Goal: Task Accomplishment & Management: Manage account settings

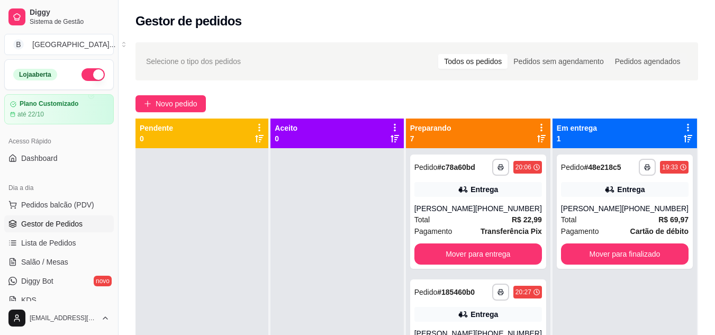
scroll to position [43, 0]
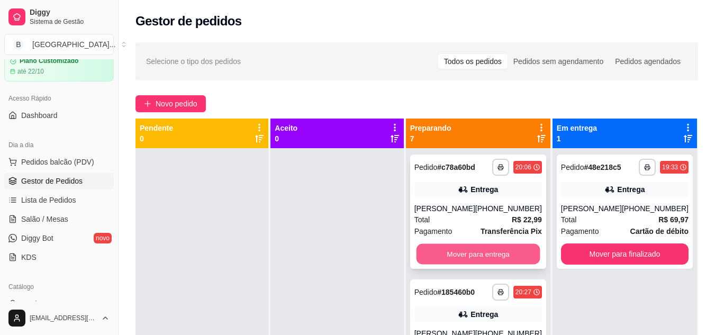
click at [493, 259] on button "Mover para entrega" at bounding box center [478, 254] width 124 height 21
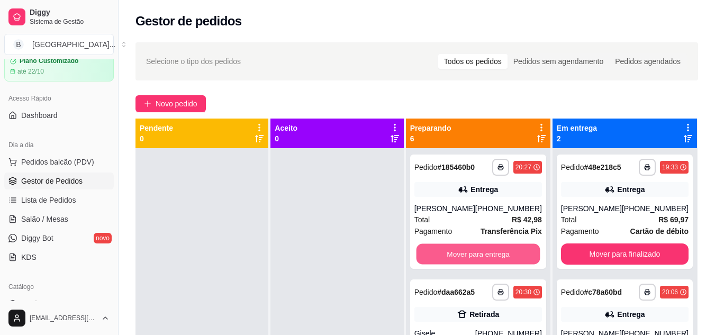
click at [493, 259] on button "Mover para entrega" at bounding box center [478, 254] width 124 height 21
click at [493, 259] on button "Mover para retirada disponível" at bounding box center [478, 254] width 124 height 21
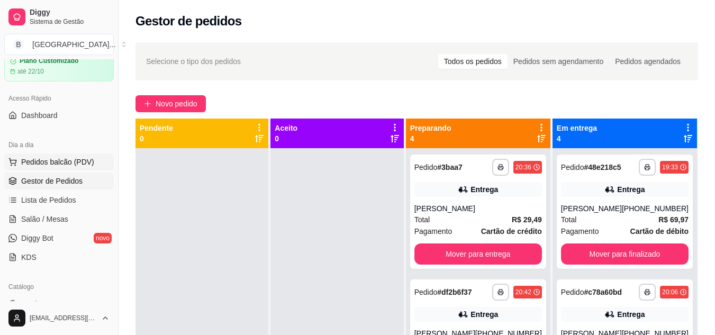
click at [68, 158] on span "Pedidos balcão (PDV)" at bounding box center [57, 162] width 73 height 11
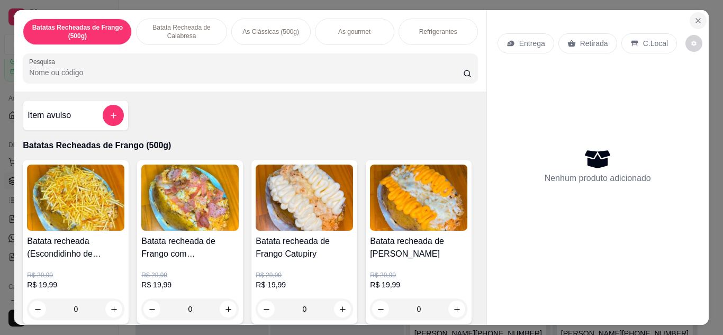
click at [694, 19] on icon "Close" at bounding box center [698, 20] width 8 height 8
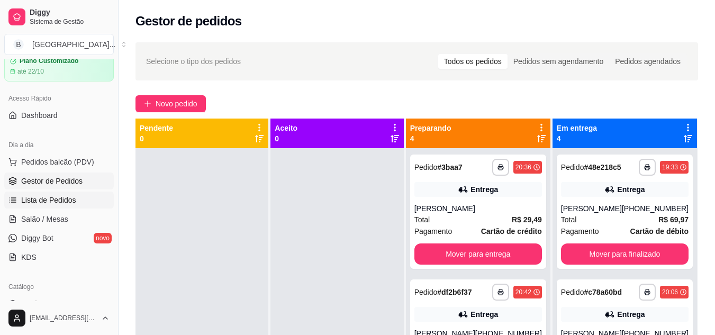
click at [49, 197] on span "Lista de Pedidos" at bounding box center [48, 200] width 55 height 11
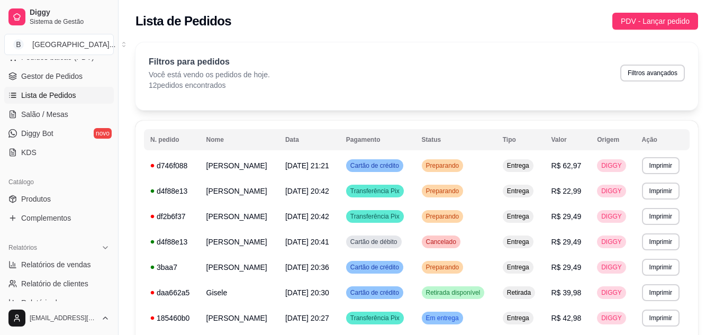
scroll to position [157, 0]
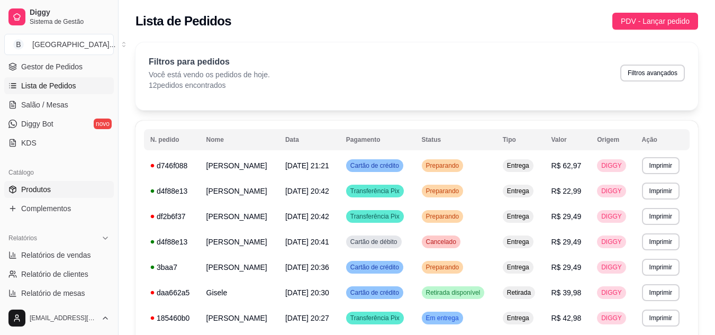
click at [32, 189] on span "Produtos" at bounding box center [36, 189] width 30 height 11
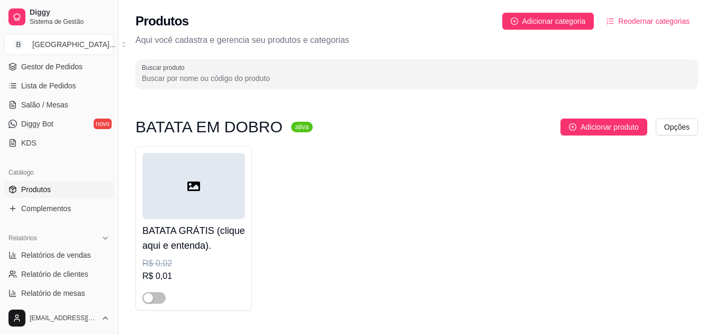
click at [211, 82] on input "Buscar produto" at bounding box center [417, 78] width 550 height 11
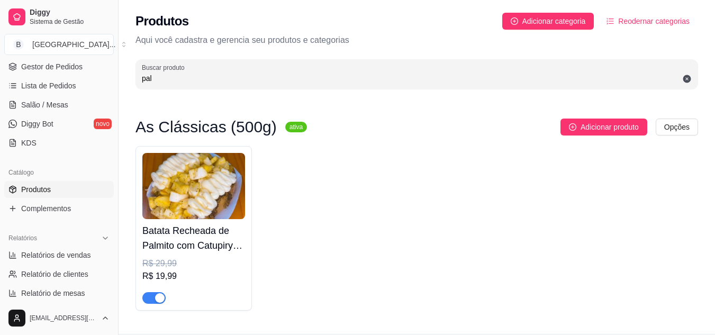
click at [152, 291] on div at bounding box center [193, 293] width 103 height 21
click at [148, 295] on span "button" at bounding box center [153, 298] width 23 height 12
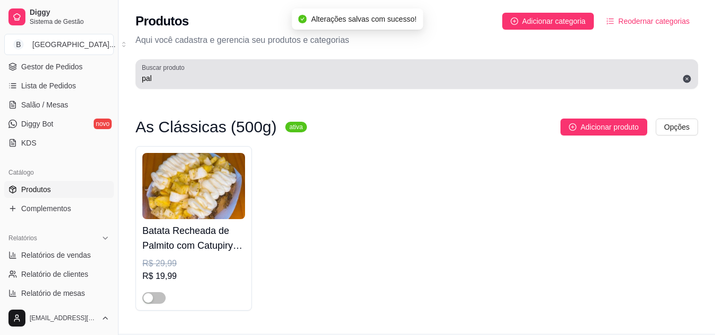
click at [194, 84] on div "pal" at bounding box center [417, 74] width 550 height 21
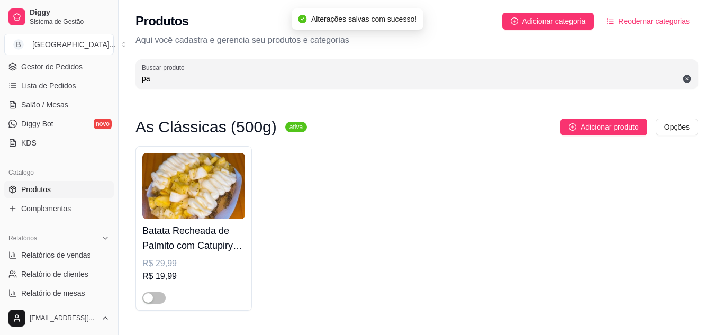
type input "p"
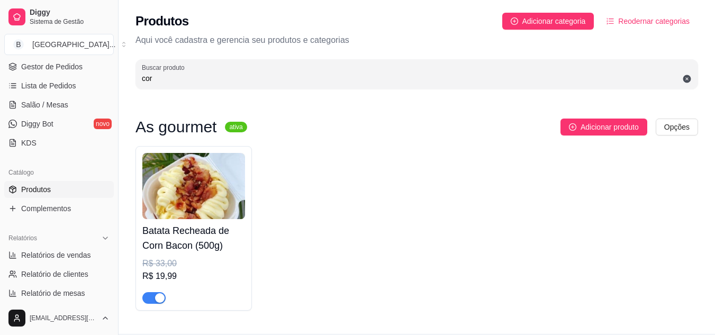
type input "cor"
click at [153, 303] on span "button" at bounding box center [153, 298] width 23 height 12
drag, startPoint x: 114, startPoint y: 139, endPoint x: 140, endPoint y: 10, distance: 131.8
click at [140, 10] on div "Diggy Sistema de Gestão B Batata House ... Loja aberta Plano Customizado até 22…" at bounding box center [357, 182] width 715 height 364
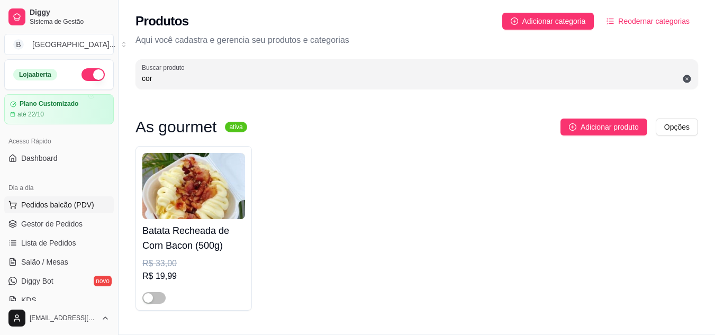
click at [36, 204] on span "Pedidos balcão (PDV)" at bounding box center [57, 205] width 73 height 11
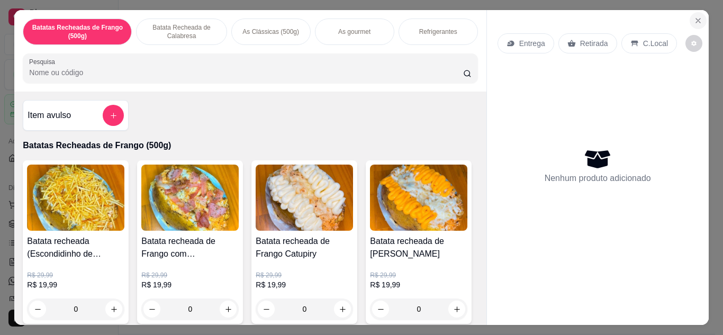
click at [698, 16] on icon "Close" at bounding box center [698, 20] width 8 height 8
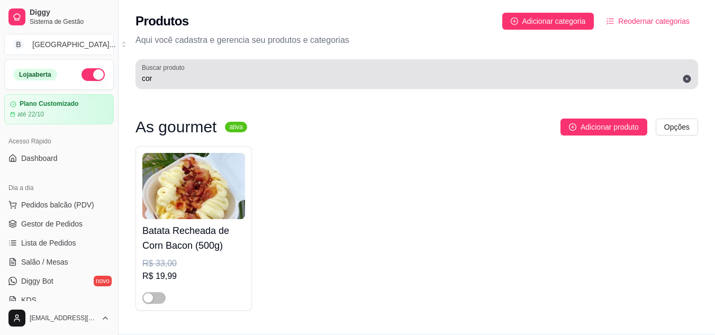
click at [686, 79] on icon at bounding box center [688, 79] width 8 height 8
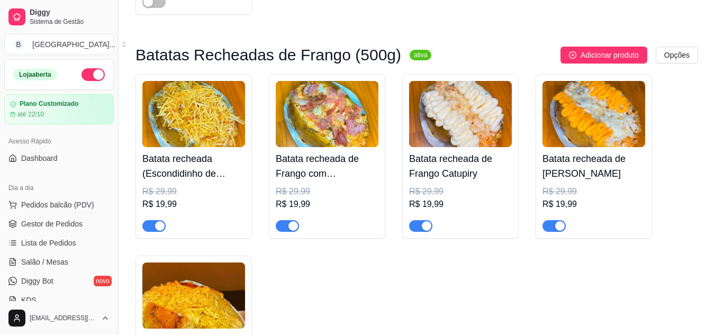
scroll to position [522, 0]
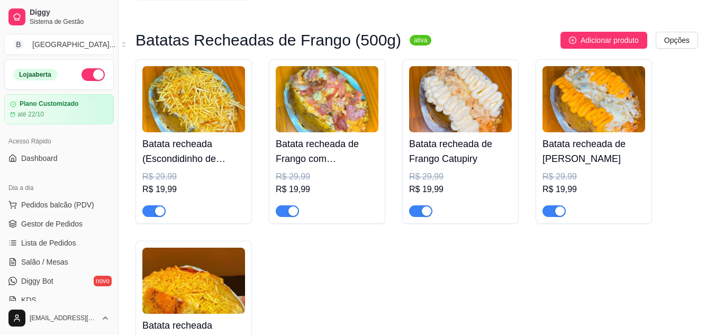
click at [149, 211] on span "button" at bounding box center [153, 211] width 23 height 12
click at [285, 215] on span "button" at bounding box center [287, 211] width 23 height 12
click at [419, 217] on span "button" at bounding box center [420, 211] width 23 height 12
click at [553, 213] on button "button" at bounding box center [554, 211] width 23 height 12
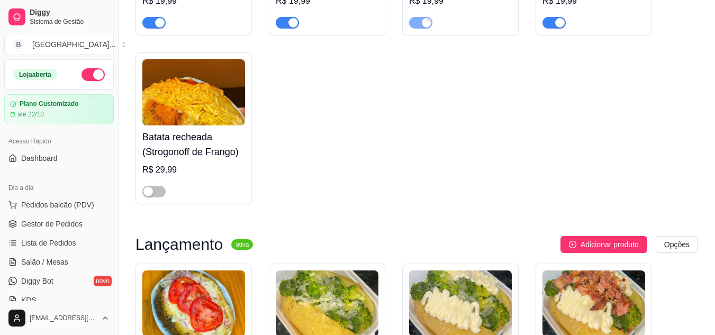
scroll to position [681, 0]
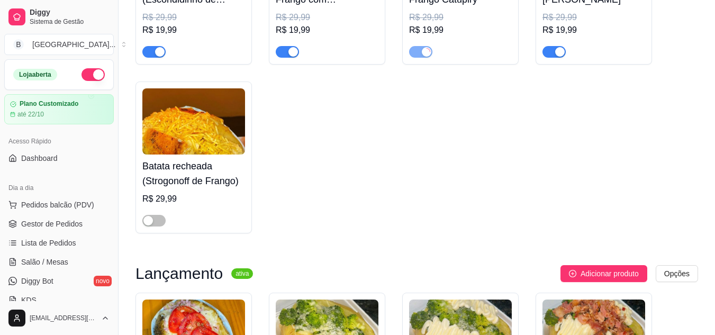
click at [551, 56] on span "button" at bounding box center [554, 52] width 23 height 12
click at [291, 52] on div "button" at bounding box center [294, 52] width 10 height 10
click at [149, 51] on span "button" at bounding box center [153, 52] width 23 height 12
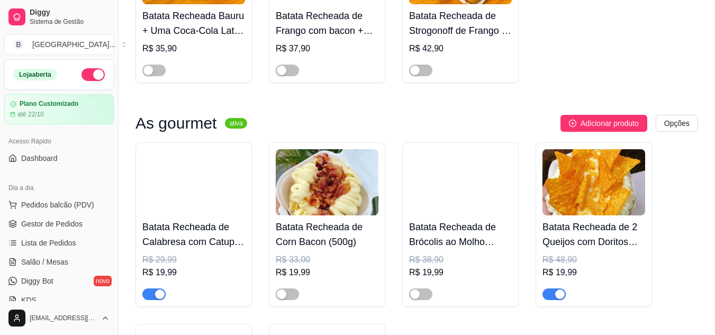
scroll to position [0, 0]
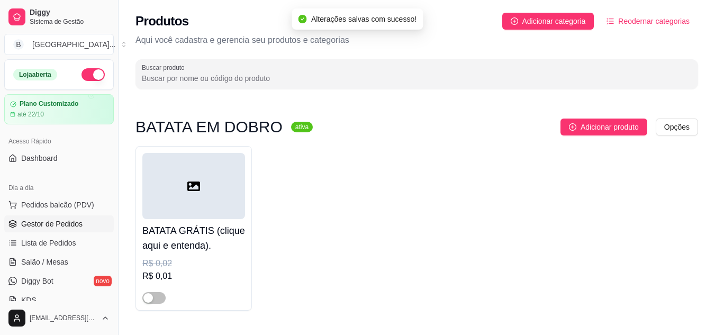
click at [44, 219] on span "Gestor de Pedidos" at bounding box center [51, 224] width 61 height 11
